Goal: Information Seeking & Learning: Learn about a topic

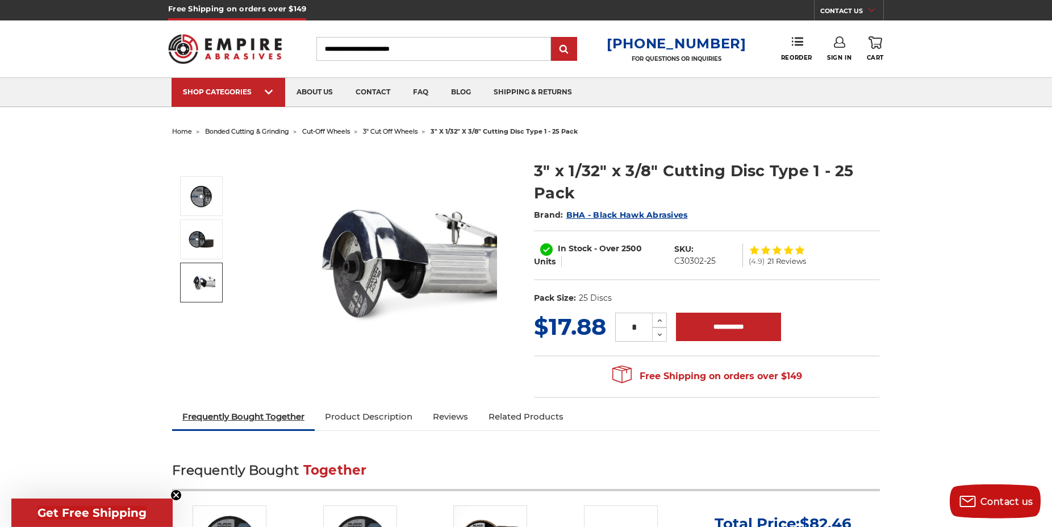
scroll to position [232, 0]
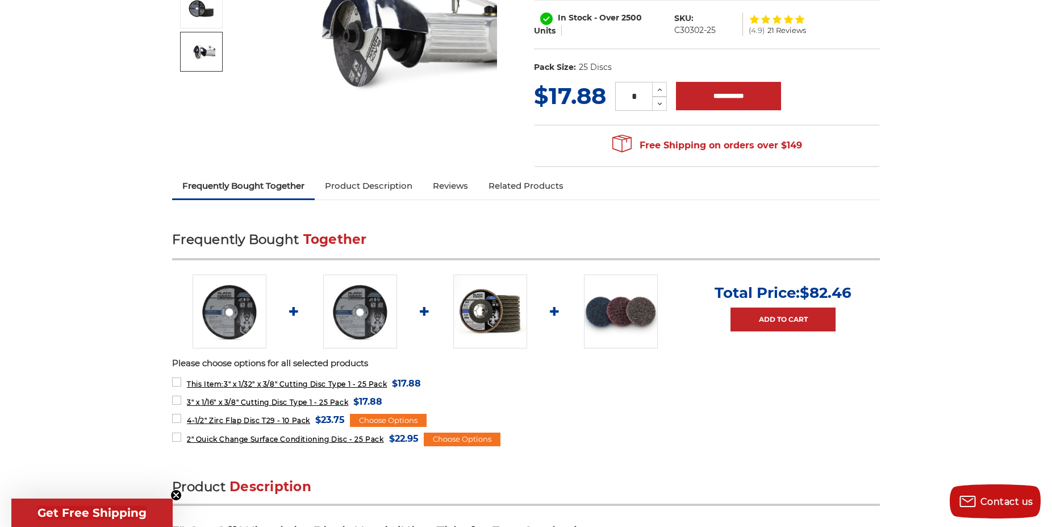
click at [396, 182] on link "Product Description" at bounding box center [369, 185] width 108 height 25
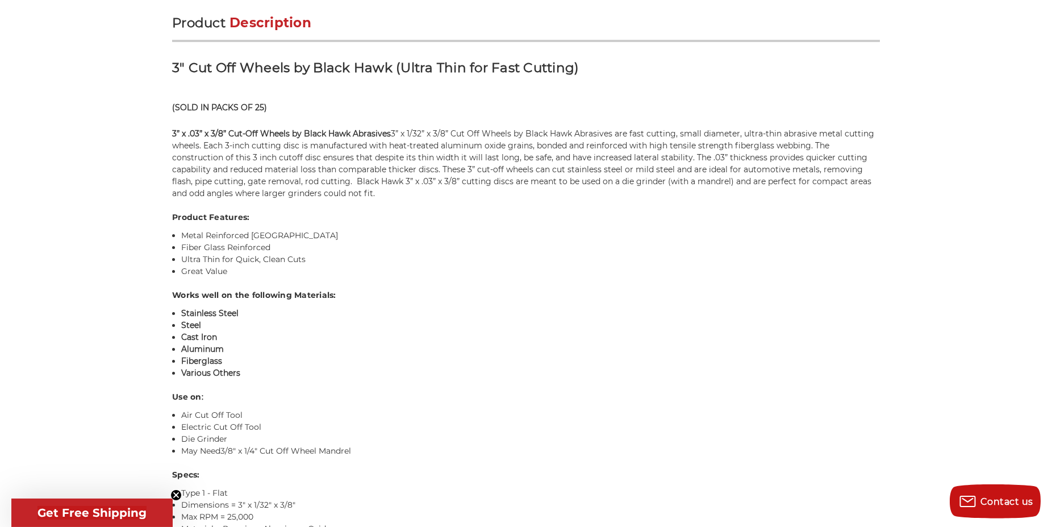
scroll to position [696, 0]
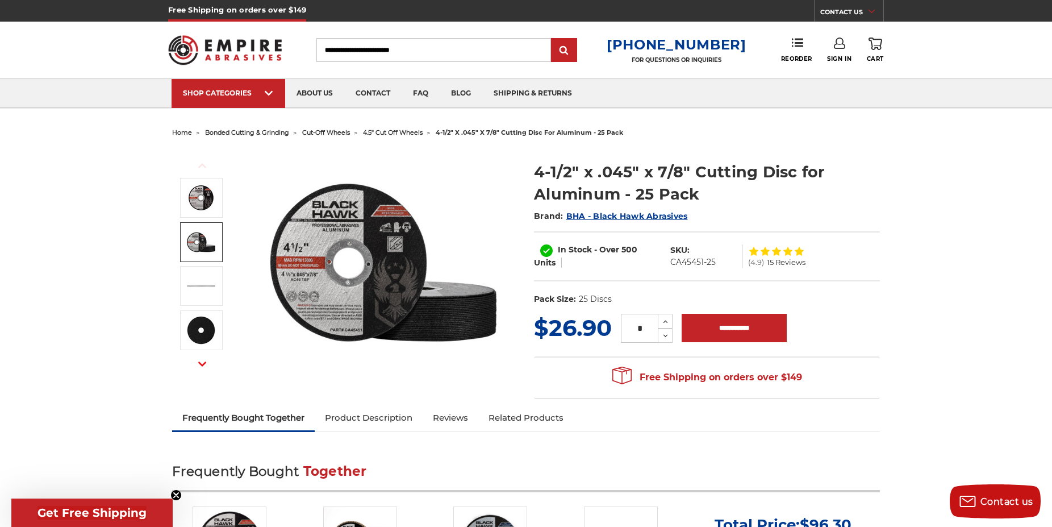
click at [196, 243] on img at bounding box center [201, 242] width 28 height 28
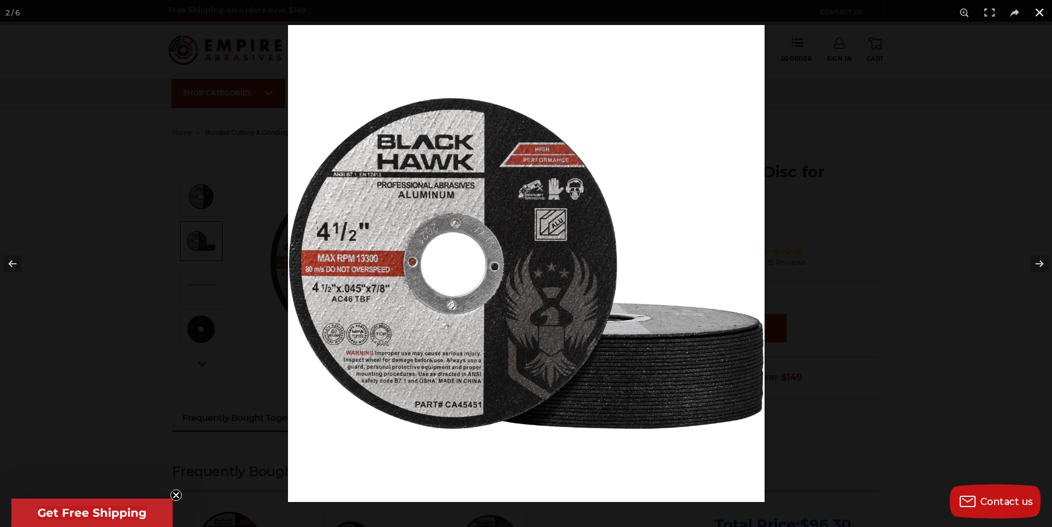
click at [1037, 10] on button at bounding box center [1039, 12] width 25 height 25
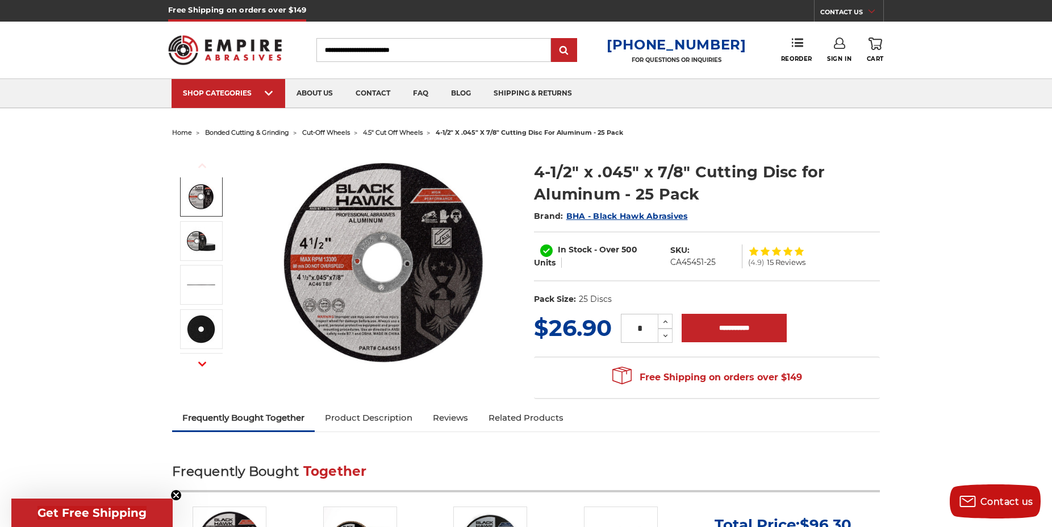
click at [337, 132] on span "cut-off wheels" at bounding box center [326, 132] width 48 height 8
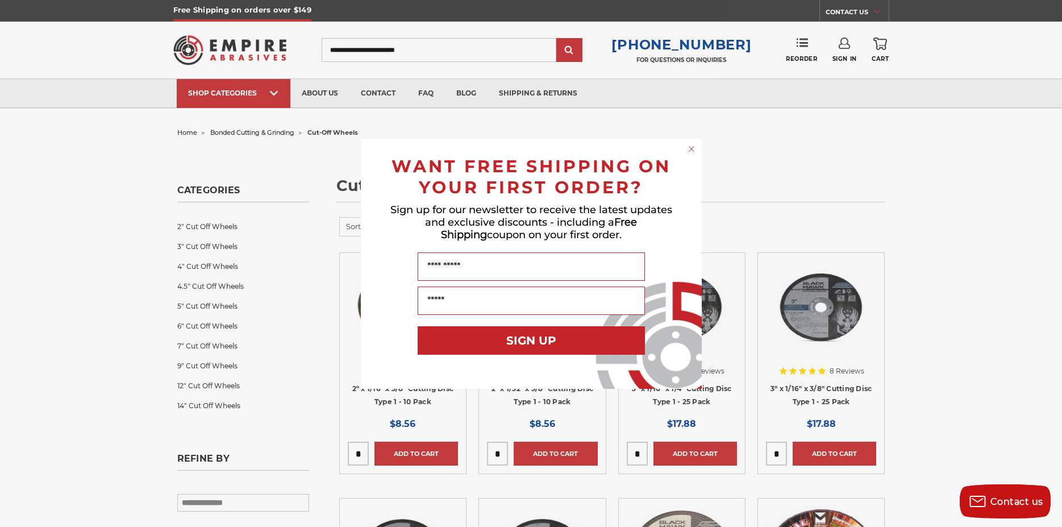
click at [687, 146] on circle "Close dialog" at bounding box center [691, 148] width 11 height 11
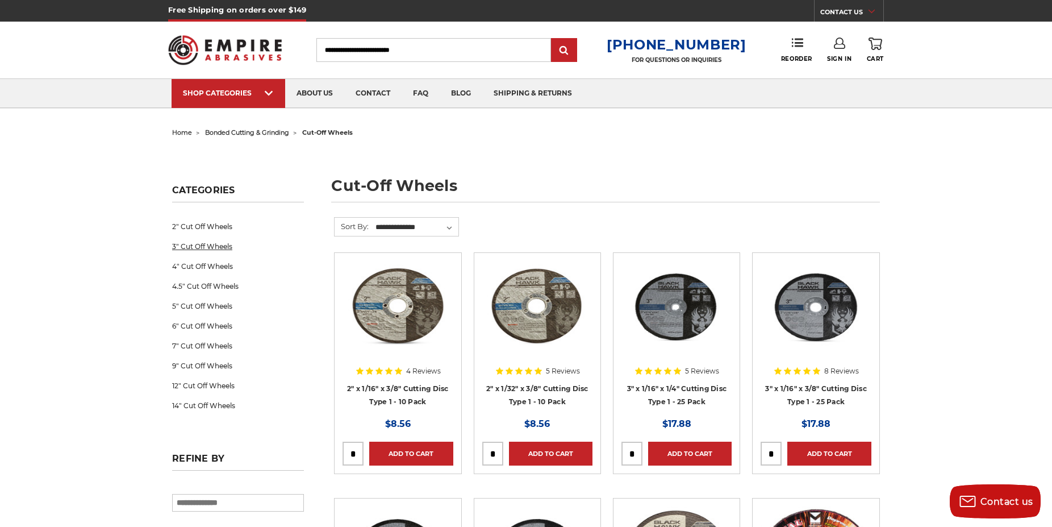
click at [203, 246] on link "3" Cut Off Wheels" at bounding box center [238, 246] width 132 height 20
